Goal: Task Accomplishment & Management: Manage account settings

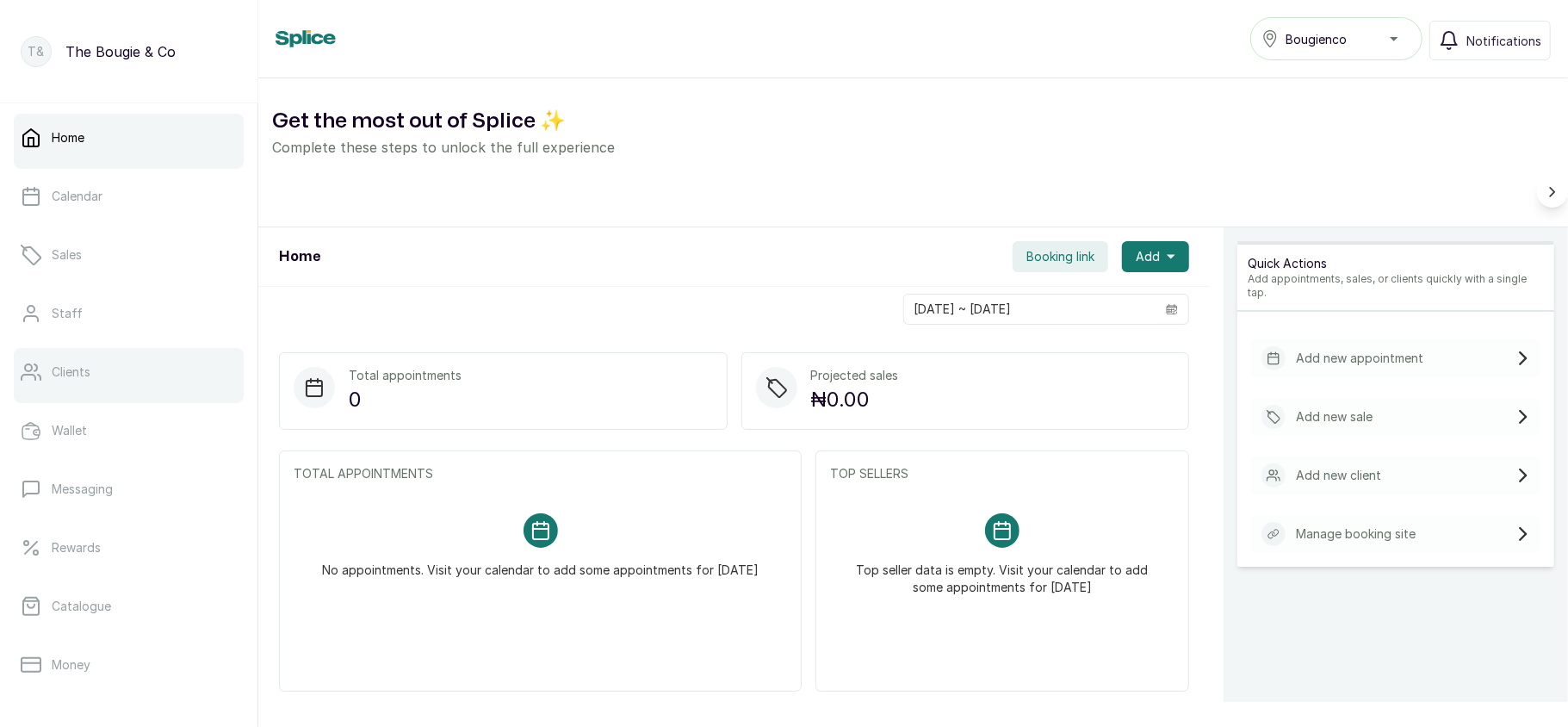
scroll to position [249, 0]
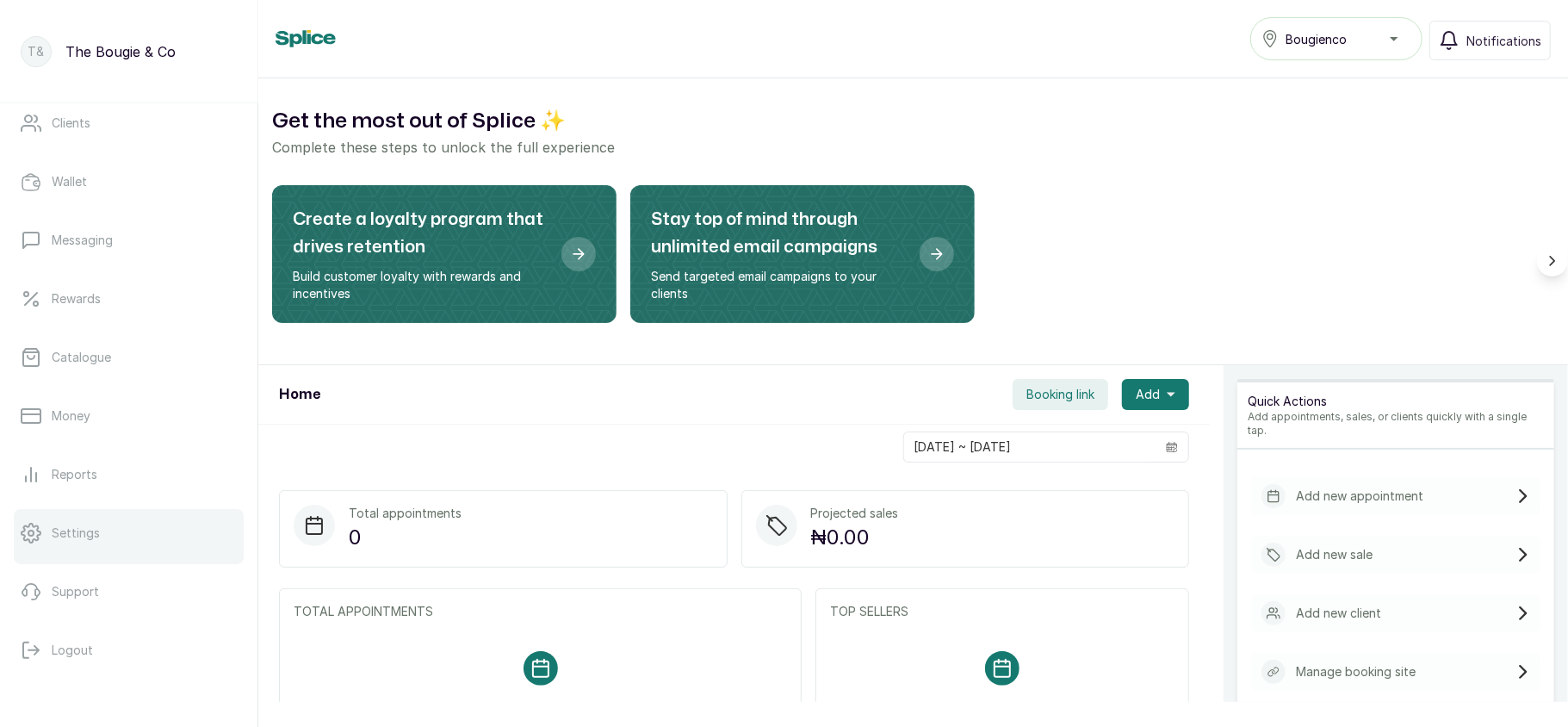
click at [90, 539] on p "Settings" at bounding box center [76, 533] width 48 height 17
